Goal: Information Seeking & Learning: Learn about a topic

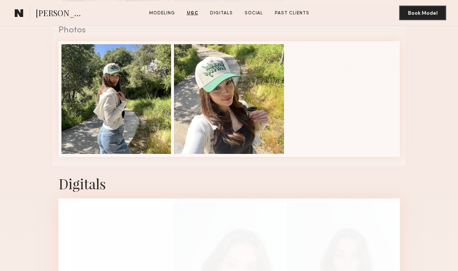
scroll to position [867, 0]
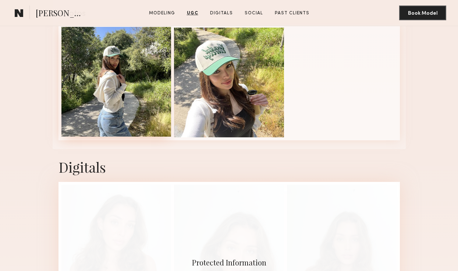
click at [113, 92] on div at bounding box center [116, 82] width 110 height 110
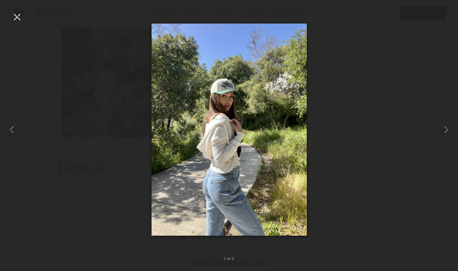
click at [19, 17] on div at bounding box center [17, 17] width 12 height 12
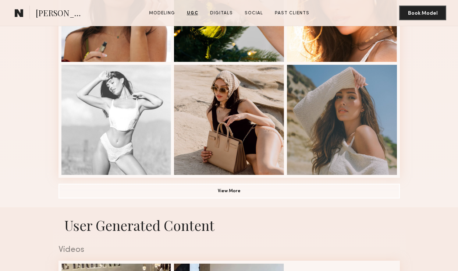
scroll to position [383, 0]
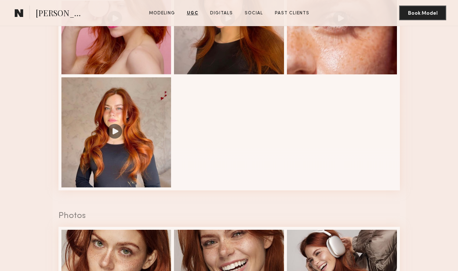
scroll to position [795, 0]
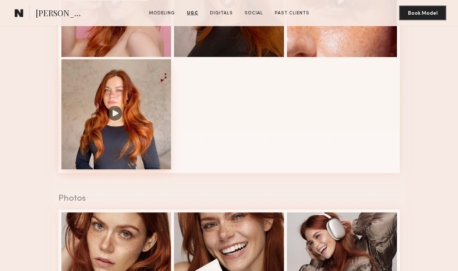
click at [139, 147] on div at bounding box center [116, 114] width 110 height 110
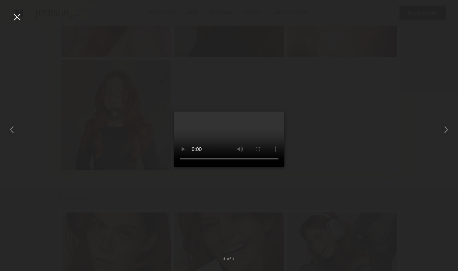
click at [15, 19] on div at bounding box center [17, 17] width 12 height 12
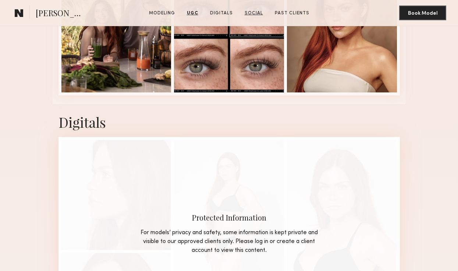
click at [256, 11] on link "Social" at bounding box center [254, 13] width 24 height 7
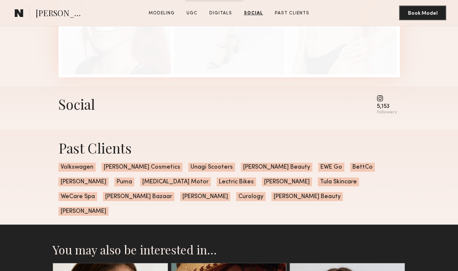
scroll to position [1616, 0]
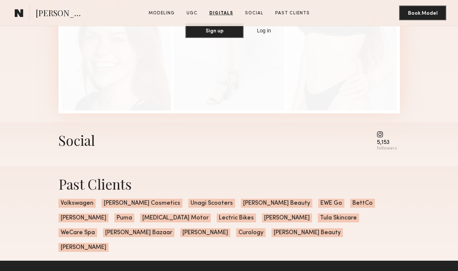
click at [384, 133] on common-icon at bounding box center [387, 134] width 20 height 7
click at [382, 137] on common-icon at bounding box center [387, 134] width 20 height 7
click at [381, 137] on common-icon at bounding box center [387, 134] width 20 height 7
click at [388, 148] on div "followers" at bounding box center [387, 149] width 20 height 6
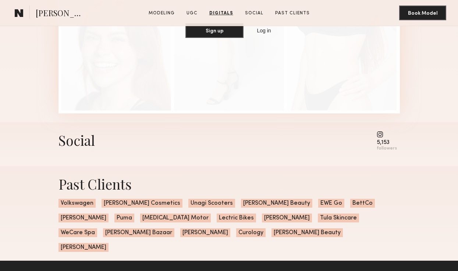
click at [388, 151] on div "followers" at bounding box center [387, 149] width 20 height 6
click at [381, 135] on common-icon at bounding box center [387, 134] width 20 height 7
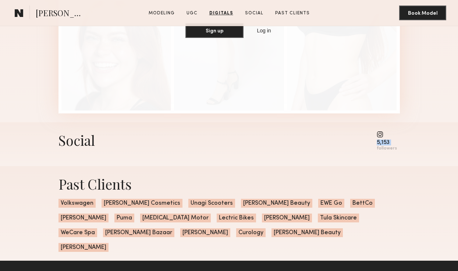
click at [381, 135] on common-icon at bounding box center [387, 134] width 20 height 7
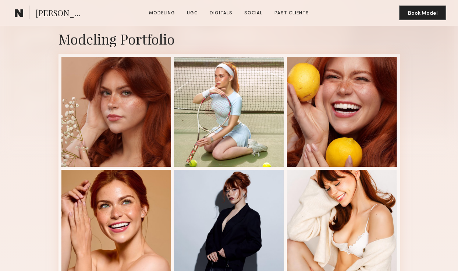
scroll to position [148, 0]
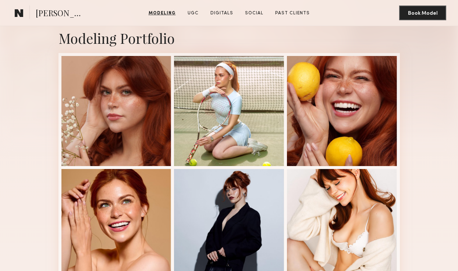
click at [159, 152] on div at bounding box center [116, 111] width 110 height 110
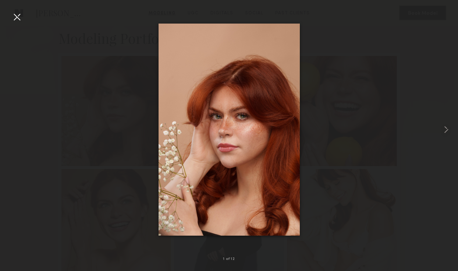
click at [353, 120] on div at bounding box center [229, 130] width 458 height 236
click at [19, 20] on div at bounding box center [17, 17] width 12 height 12
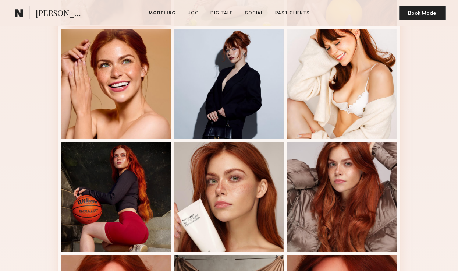
scroll to position [286, 0]
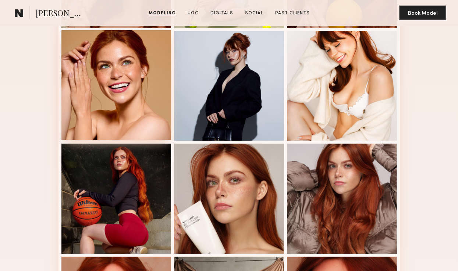
click at [114, 96] on div at bounding box center [116, 85] width 110 height 110
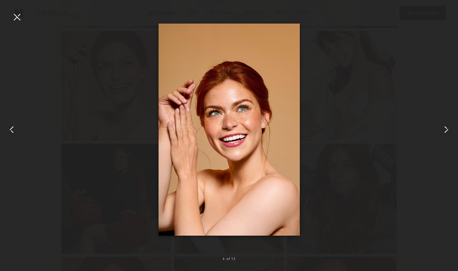
click at [64, 189] on div at bounding box center [229, 130] width 458 height 236
click at [19, 18] on div at bounding box center [17, 17] width 12 height 12
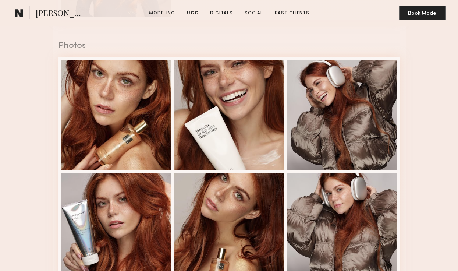
scroll to position [1137, 0]
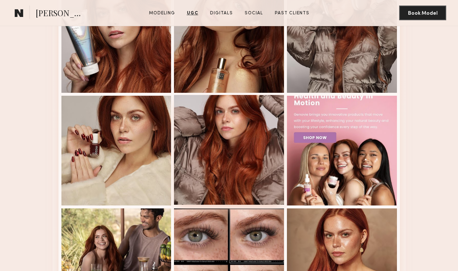
click at [244, 152] on div at bounding box center [229, 150] width 110 height 110
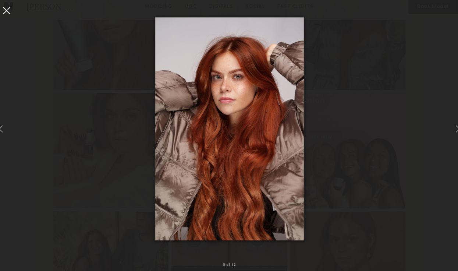
click at [73, 167] on div at bounding box center [229, 130] width 458 height 236
click at [365, 158] on div at bounding box center [229, 130] width 458 height 236
click at [21, 15] on div at bounding box center [17, 17] width 12 height 12
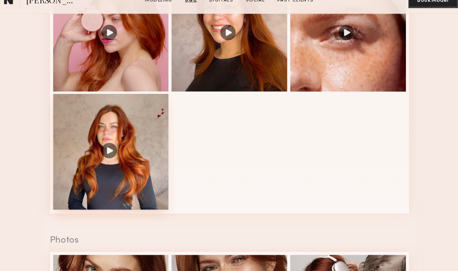
scroll to position [767, 0]
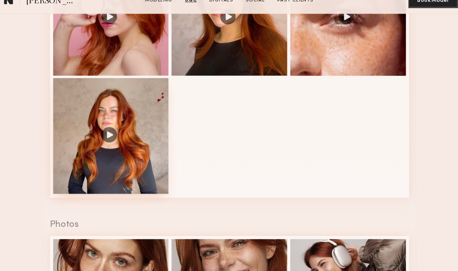
click at [112, 121] on div at bounding box center [116, 142] width 110 height 110
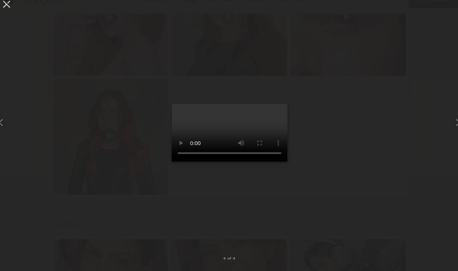
click at [17, 18] on div at bounding box center [17, 17] width 12 height 12
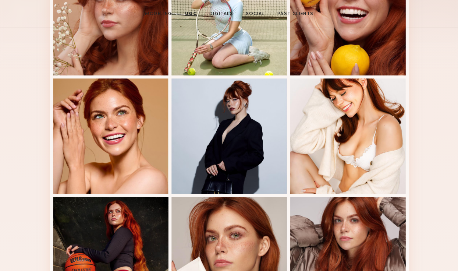
scroll to position [0, 0]
